Goal: Transaction & Acquisition: Purchase product/service

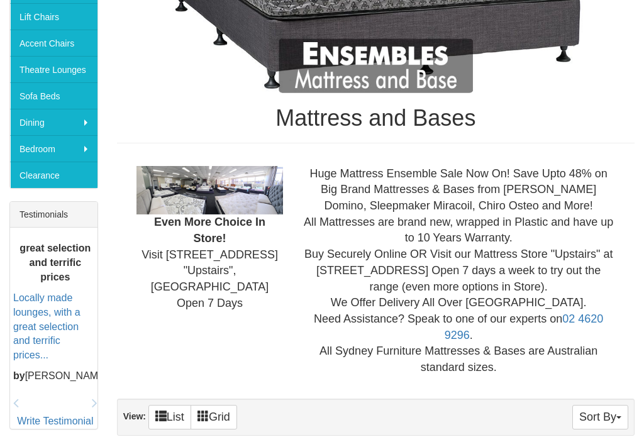
scroll to position [342, 0]
click at [581, 360] on div "Huge Mattress Ensemble Sale Now On! Save Upto 48% on Big Brand Mattresses & Bas…" at bounding box center [459, 271] width 332 height 210
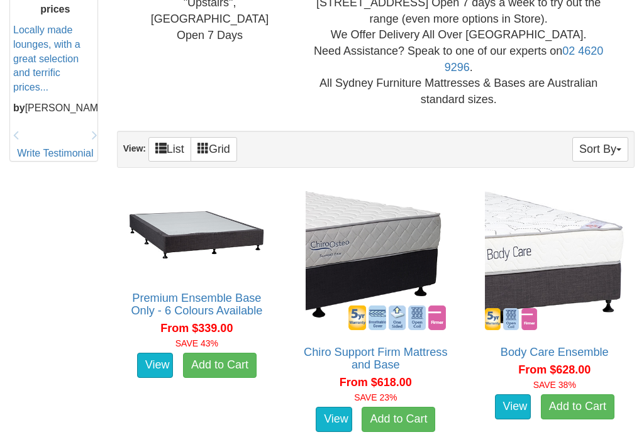
scroll to position [610, 0]
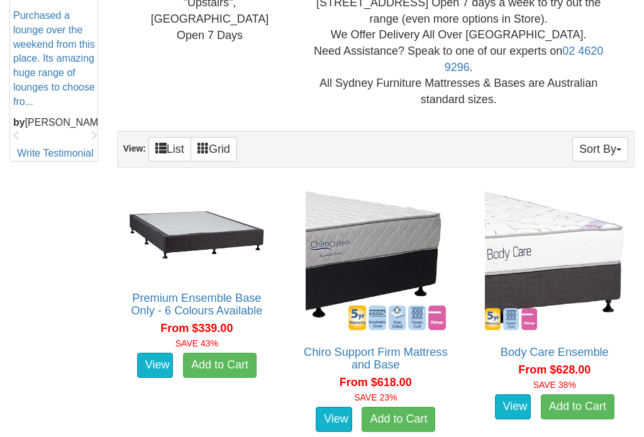
click at [223, 301] on link "Premium Ensemble Base Only - 6 Colours Available" at bounding box center [196, 304] width 131 height 25
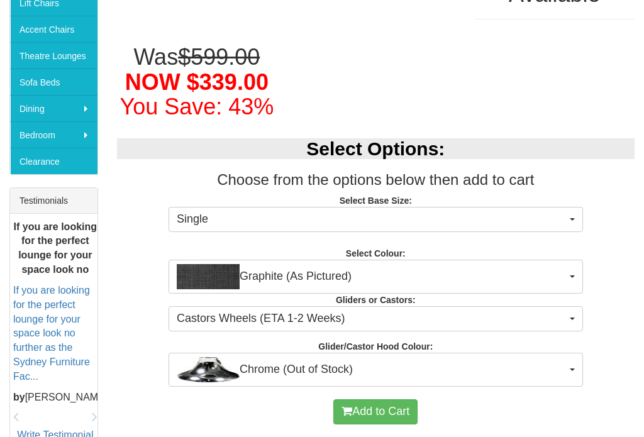
scroll to position [355, 0]
click at [576, 214] on button "Single" at bounding box center [376, 219] width 415 height 25
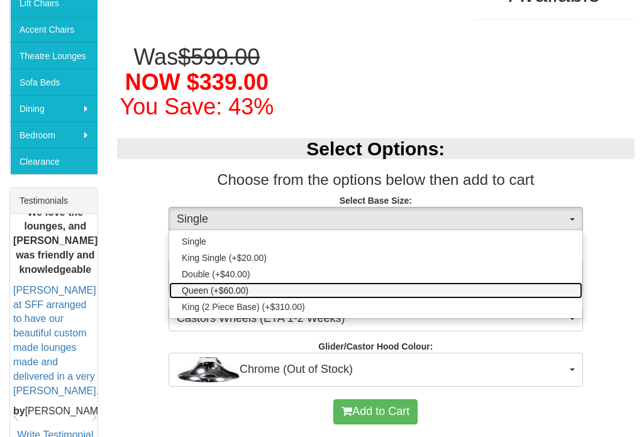
click at [243, 287] on span "Queen (+$60.00)" at bounding box center [215, 290] width 67 height 13
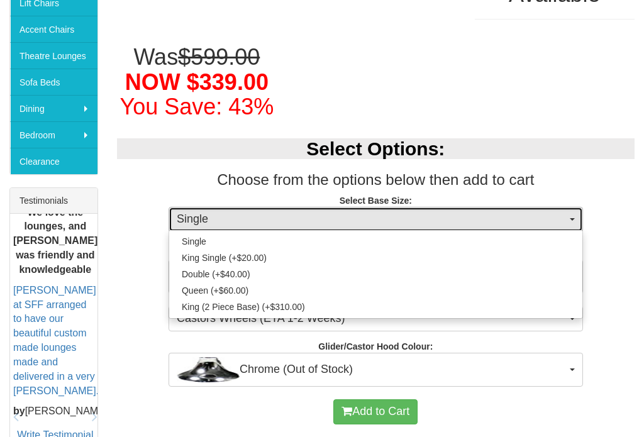
select select "1191"
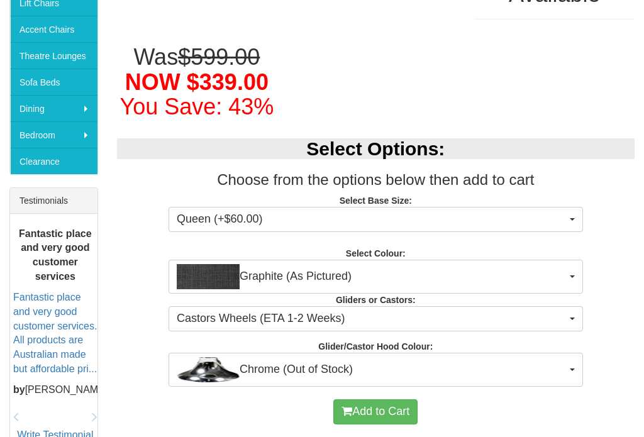
click at [581, 269] on button "Graphite (As Pictured)" at bounding box center [376, 277] width 415 height 34
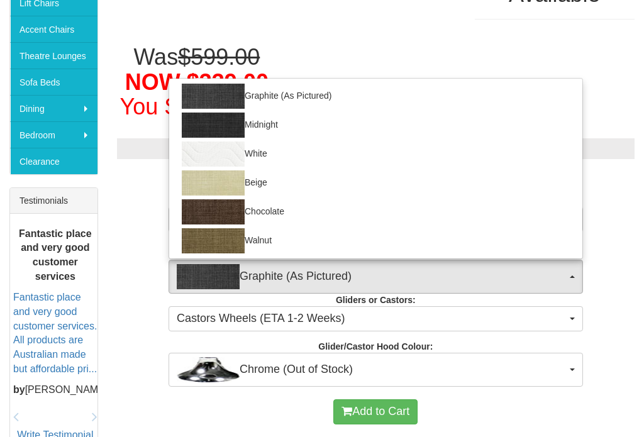
click at [579, 276] on div at bounding box center [322, 218] width 644 height 437
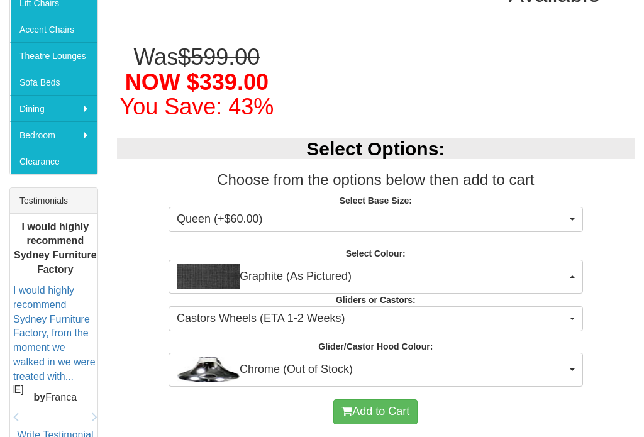
click at [581, 273] on button "Graphite (As Pictured)" at bounding box center [376, 277] width 415 height 34
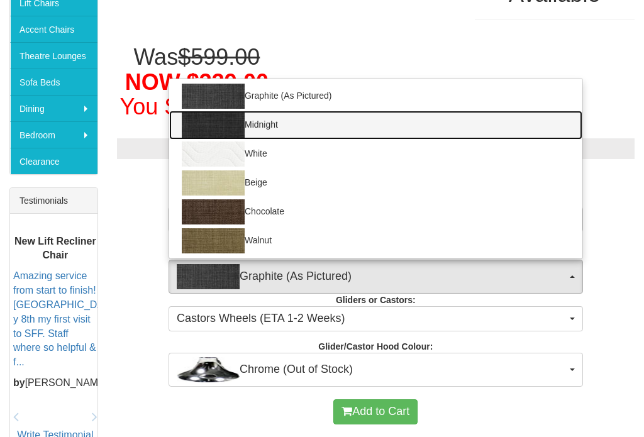
click at [230, 118] on img at bounding box center [213, 125] width 63 height 25
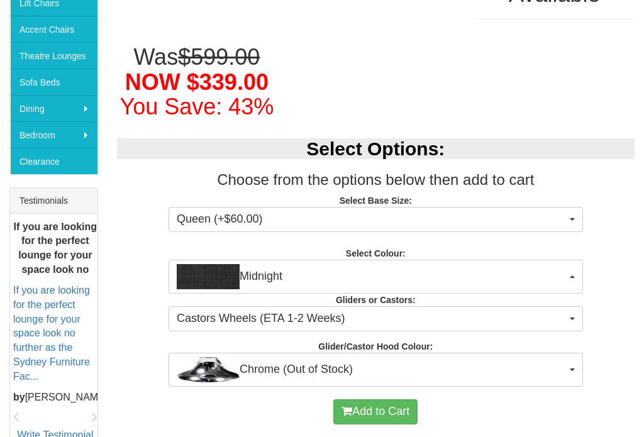
click at [580, 276] on button "Midnight" at bounding box center [376, 277] width 415 height 34
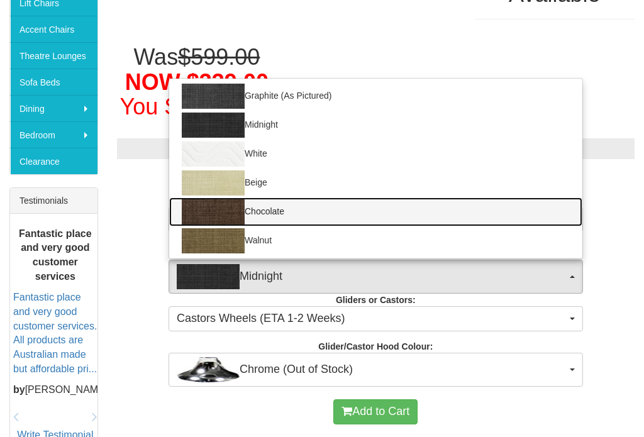
click at [227, 210] on img at bounding box center [213, 211] width 63 height 25
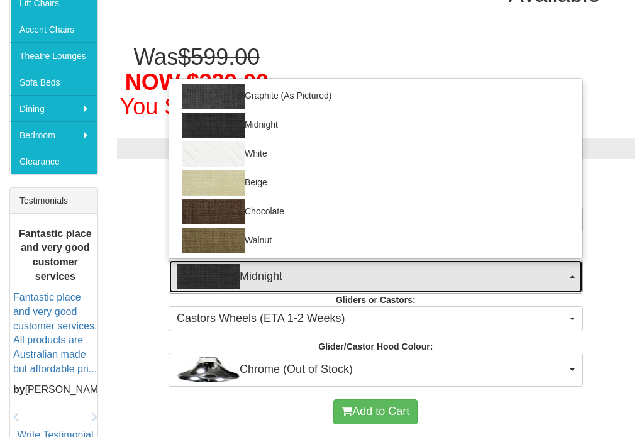
select select "270"
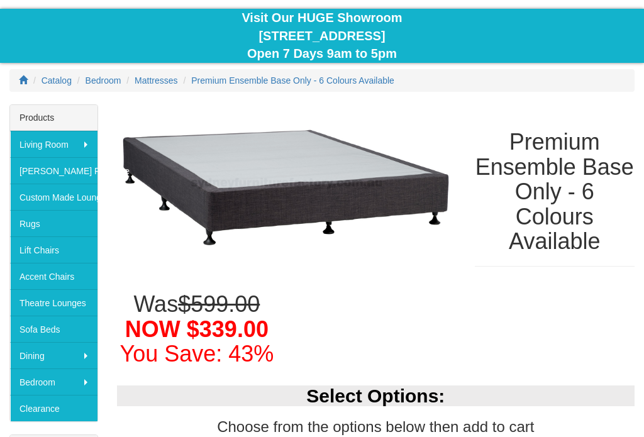
scroll to position [0, 0]
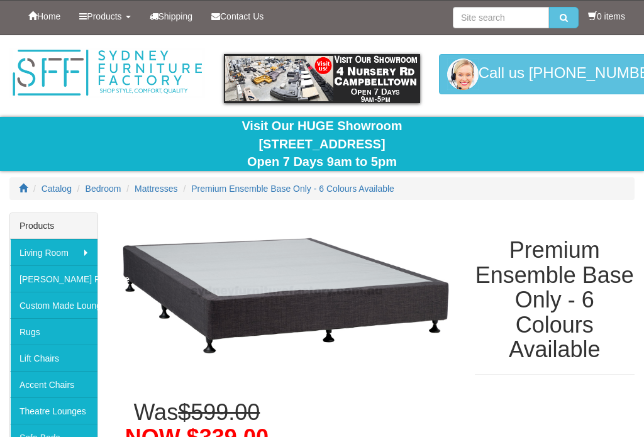
click at [55, 184] on span "Catalog" at bounding box center [57, 189] width 30 height 10
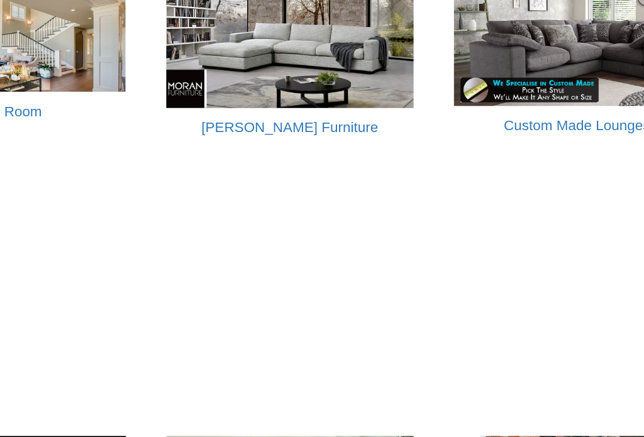
scroll to position [577, 0]
